Goal: Task Accomplishment & Management: Manage account settings

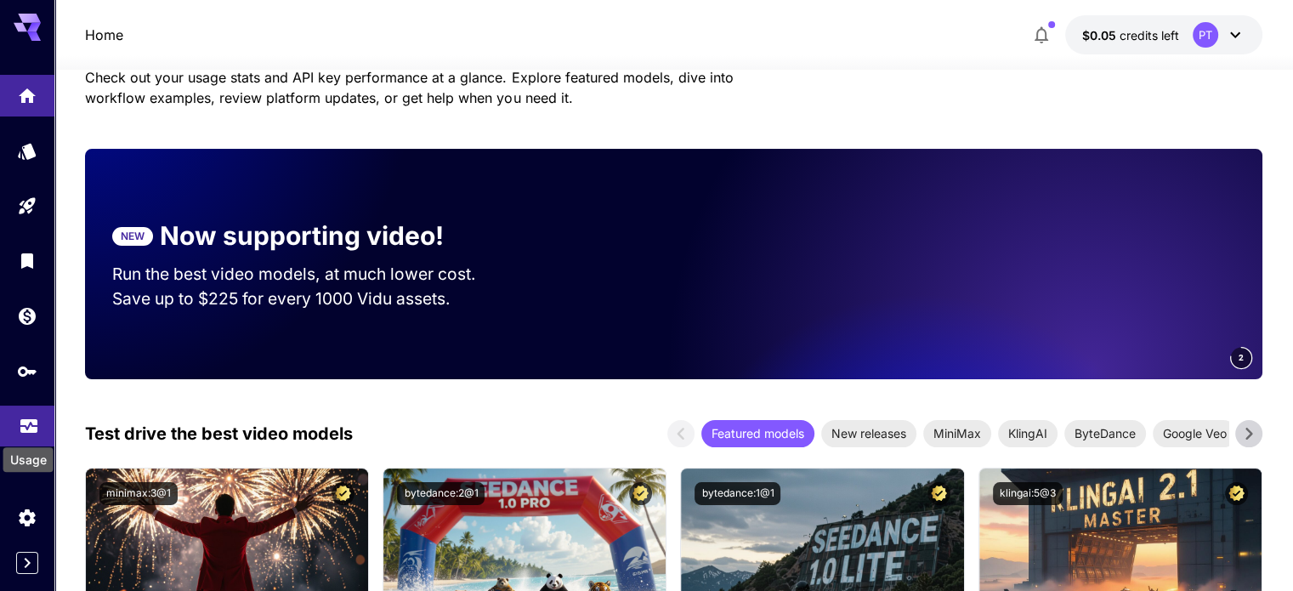
click at [24, 428] on icon "Usage" at bounding box center [29, 421] width 20 height 20
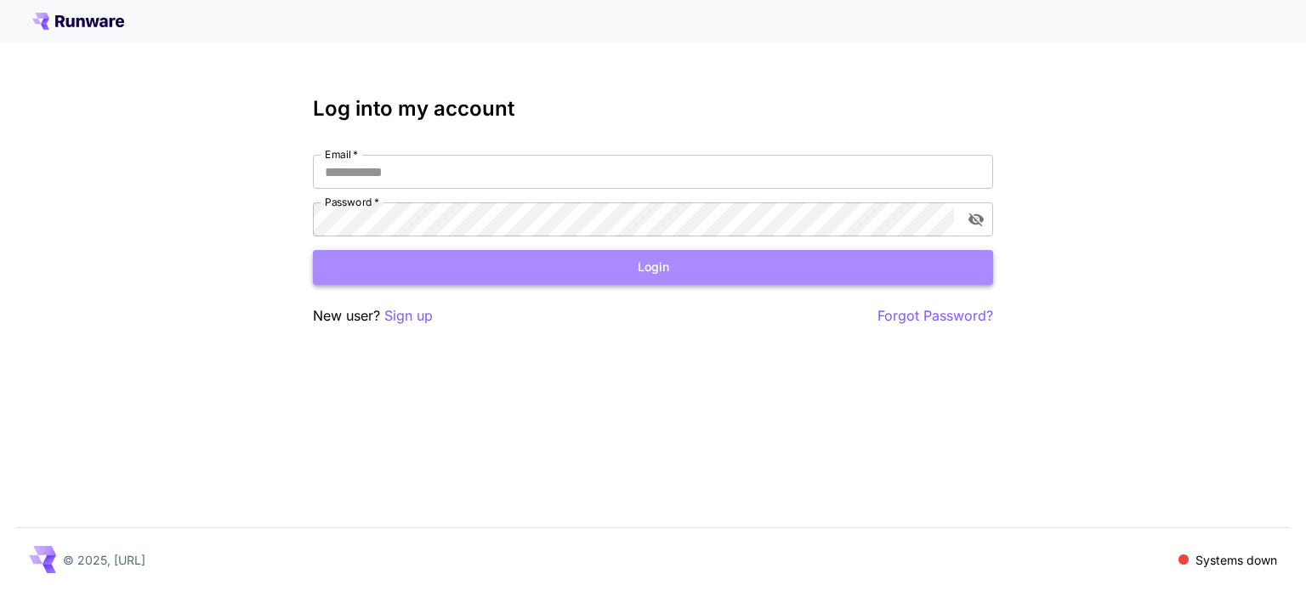
click at [626, 274] on button "Login" at bounding box center [653, 267] width 680 height 35
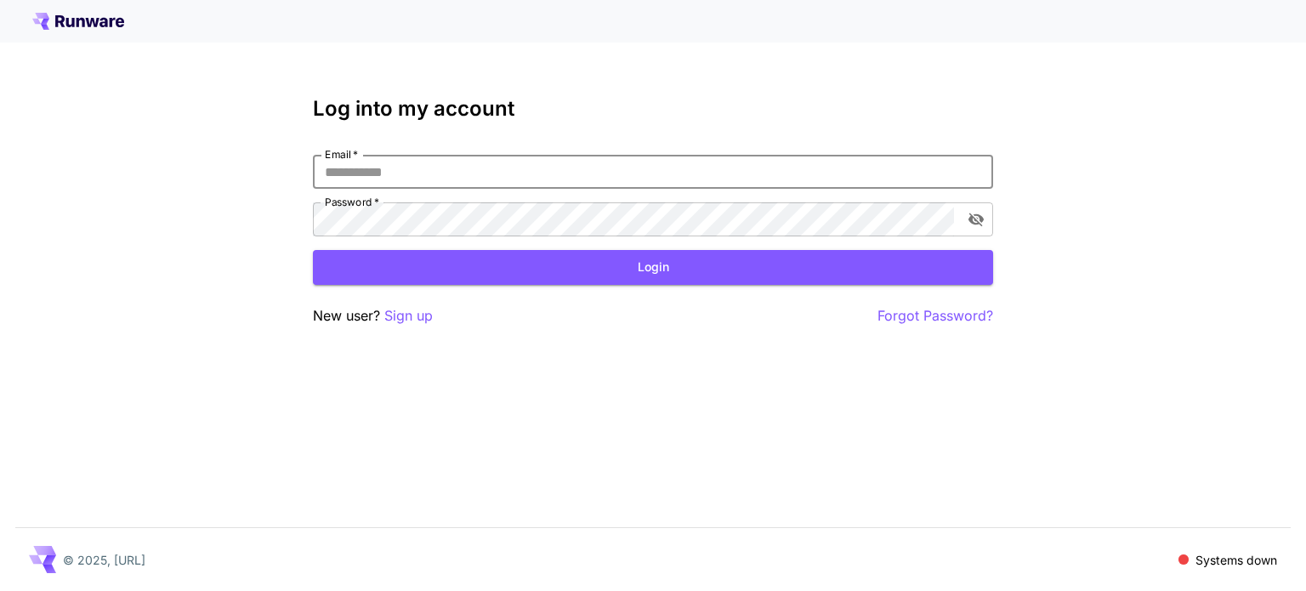
click at [645, 167] on input "Email   *" at bounding box center [653, 172] width 680 height 34
type input "**********"
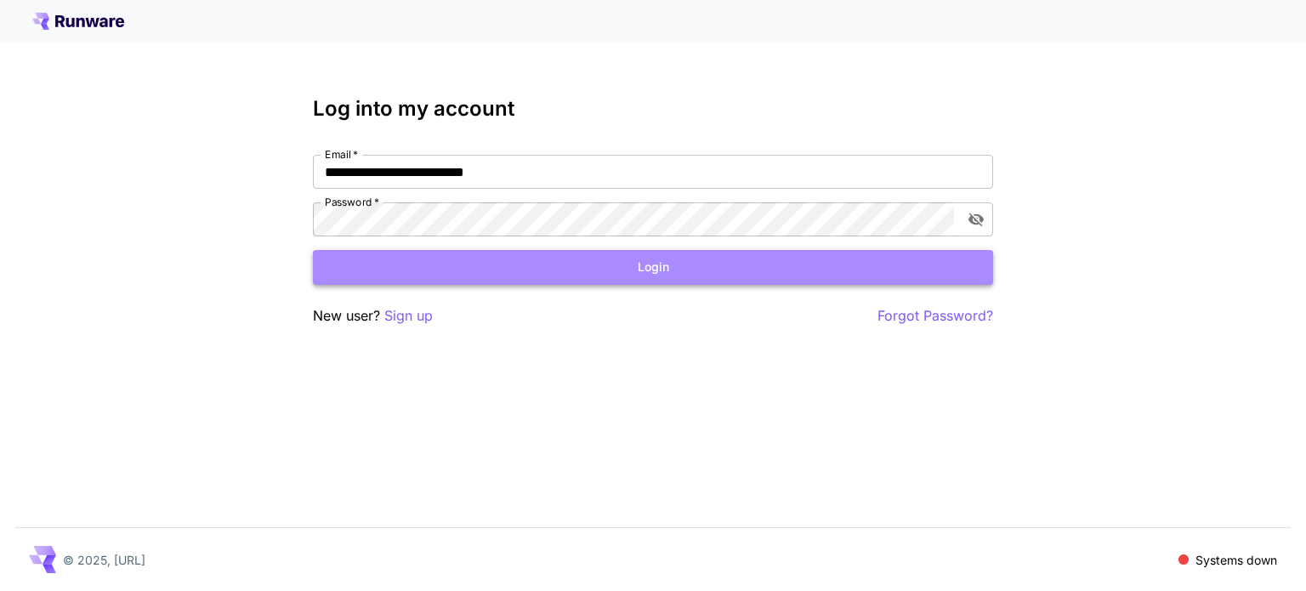
click at [586, 271] on button "Login" at bounding box center [653, 267] width 680 height 35
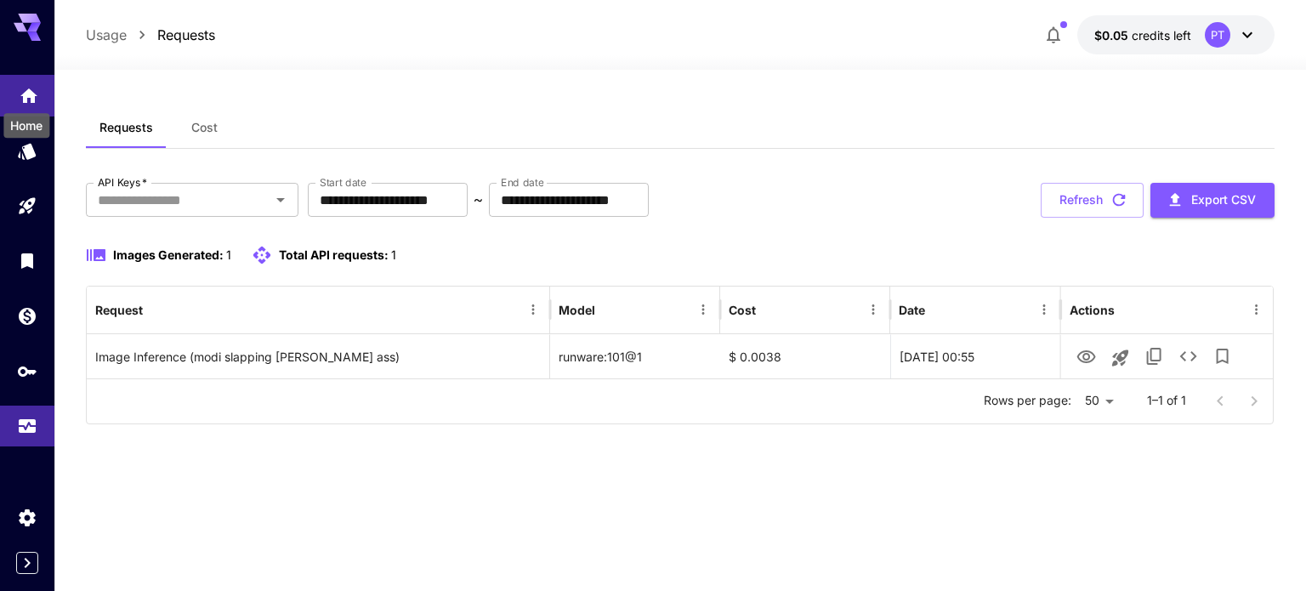
click at [25, 95] on icon "Home" at bounding box center [28, 90] width 17 height 14
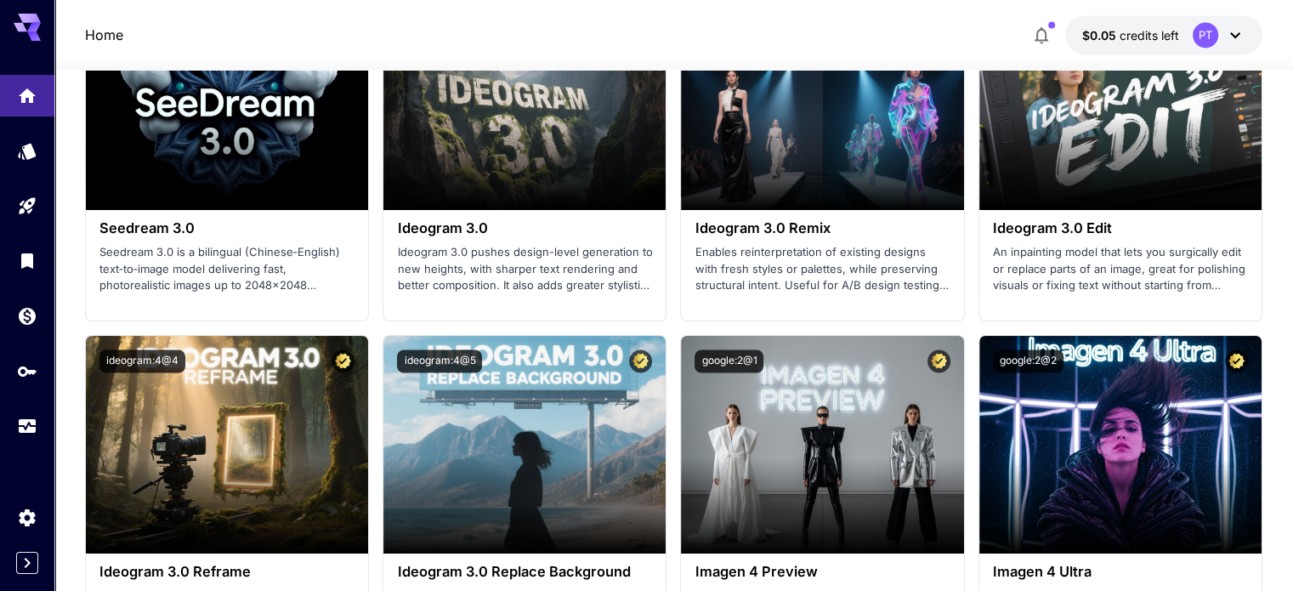
scroll to position [2684, 0]
